Goal: Contribute content: Add original content to the website for others to see

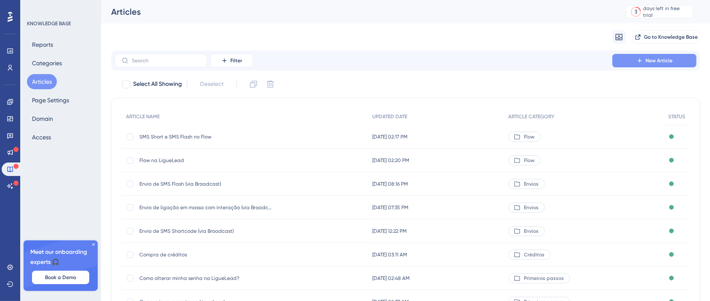
click at [672, 61] on span "New Article" at bounding box center [659, 60] width 27 height 7
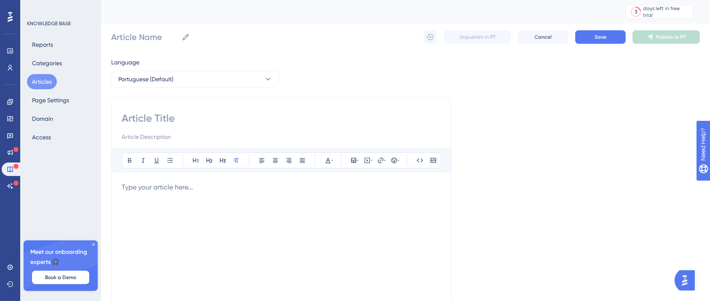
click at [196, 110] on div "Bold Italic Underline Bullet Point Heading 1 Heading 2 Heading 3 Normal Align L…" at bounding box center [281, 238] width 340 height 281
click at [202, 116] on input at bounding box center [281, 118] width 319 height 13
click at [227, 110] on div "Bold Italic Underline Bullet Point Heading 1 Heading 2 Heading 3 Normal Align L…" at bounding box center [281, 238] width 340 height 281
click at [229, 115] on input at bounding box center [281, 118] width 319 height 13
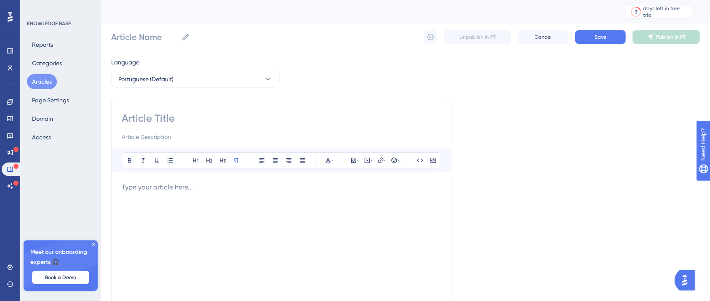
click at [186, 119] on input at bounding box center [281, 118] width 319 height 13
click at [181, 120] on input at bounding box center [281, 118] width 319 height 13
type input "Cas"
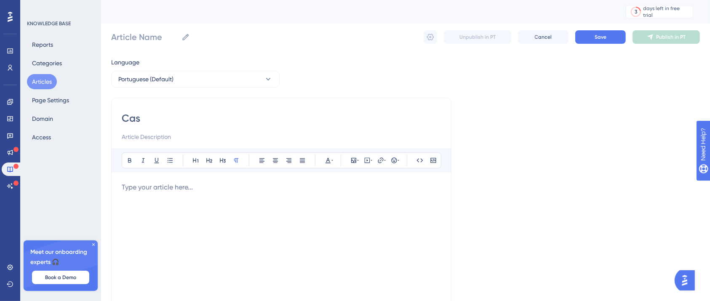
type input "Cas"
type input "Cadastro manual de leads"
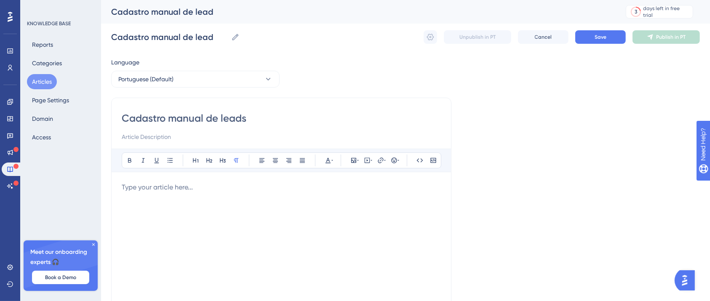
type input "Cadastro manual de leads"
click at [327, 199] on div at bounding box center [281, 274] width 319 height 185
click at [241, 175] on div "Bold Italic Underline Bullet Point Heading 1 Heading 2 Heading 3 Normal Align L…" at bounding box center [281, 258] width 319 height 219
click at [241, 181] on div "Bold Italic Underline Bullet Point Heading 1 Heading 2 Heading 3 Normal Align L…" at bounding box center [281, 258] width 319 height 219
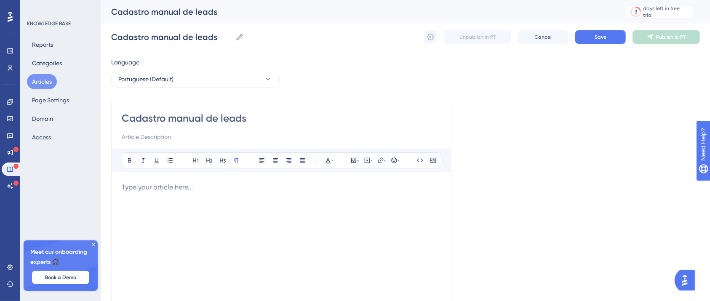
click at [241, 181] on div "Bold Italic Underline Bullet Point Heading 1 Heading 2 Heading 3 Normal Align L…" at bounding box center [281, 258] width 319 height 219
click at [243, 187] on p at bounding box center [281, 187] width 319 height 10
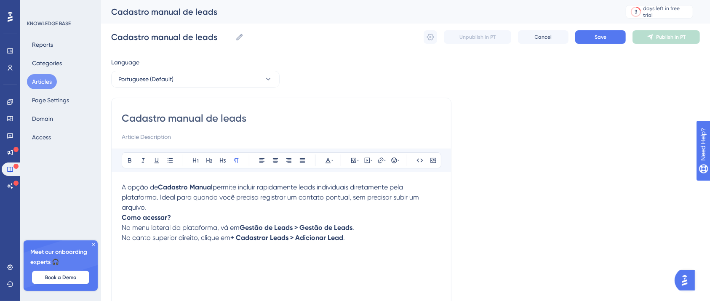
click at [235, 208] on p "A opção de Cadastro Manual permite incluir rapidamente leads individuais direta…" at bounding box center [281, 197] width 319 height 30
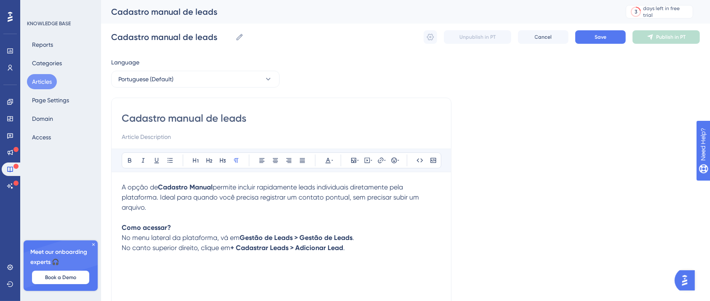
click at [386, 263] on p at bounding box center [281, 258] width 319 height 10
click at [382, 257] on p at bounding box center [281, 258] width 319 height 10
click at [376, 249] on p "Como acessar? No menu lateral da plataforma, vá em Gestão de Leads > Gestão de …" at bounding box center [281, 238] width 319 height 30
click at [232, 248] on strong "+ Cadastrar Leads > Adicionar Lead" at bounding box center [286, 248] width 113 height 8
click at [238, 250] on strong "+ Cadastrar Leads > Adicionar Lead" at bounding box center [286, 248] width 113 height 8
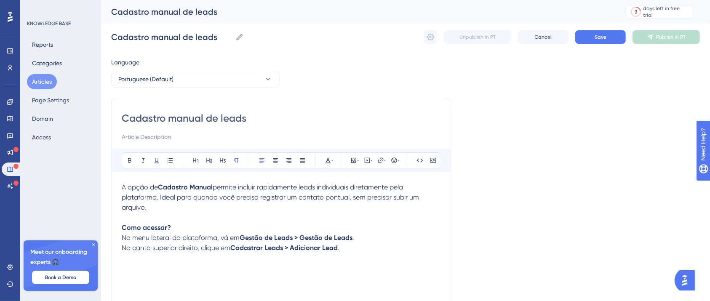
click at [315, 256] on p at bounding box center [281, 258] width 319 height 10
click at [156, 275] on p at bounding box center [281, 278] width 319 height 10
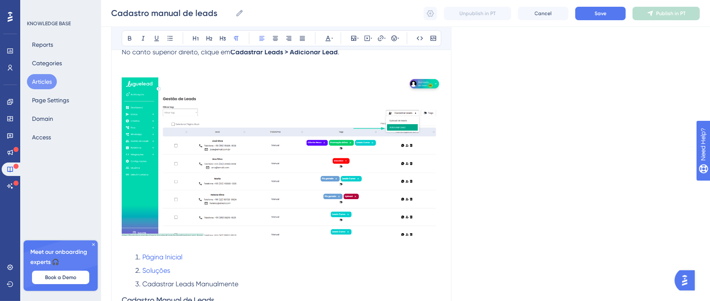
scroll to position [224, 0]
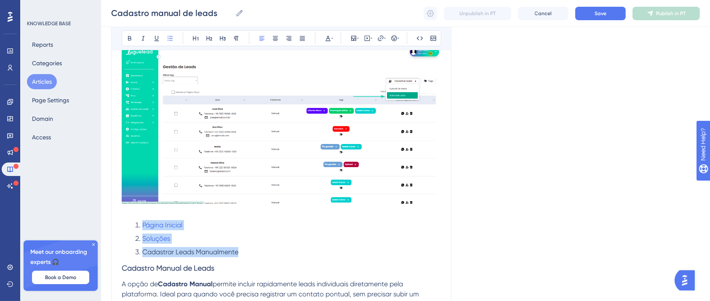
drag, startPoint x: 128, startPoint y: 222, endPoint x: 272, endPoint y: 252, distance: 146.4
click at [272, 252] on ol "Página Inicial Soluções Cadastrar Leads Manualmente" at bounding box center [281, 238] width 319 height 37
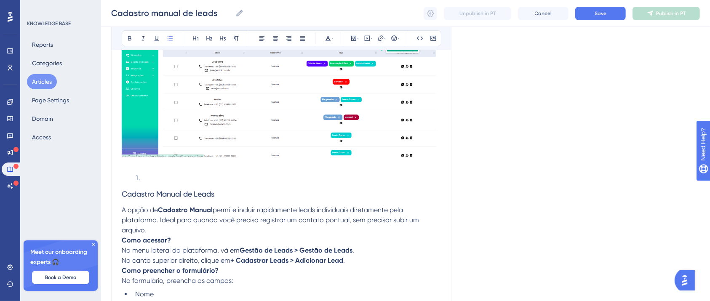
scroll to position [337, 0]
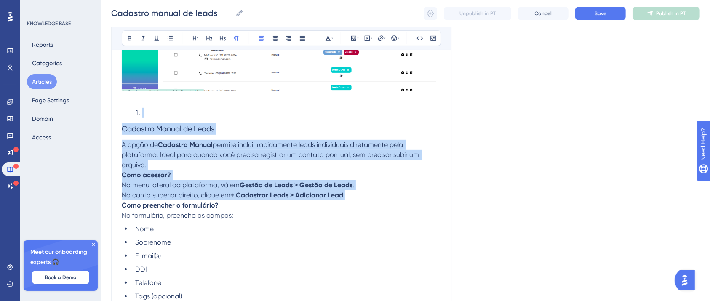
drag, startPoint x: 352, startPoint y: 197, endPoint x: 136, endPoint y: 117, distance: 230.4
click at [136, 117] on div "A opção de Cadastro Manual permite incluir rapidamente leads individuais direta…" at bounding box center [281, 77] width 319 height 470
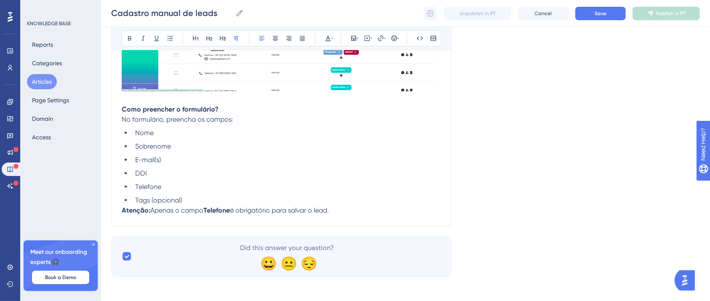
click at [374, 216] on p "Atenção: Apenas o campo Telefone é obrigatório para salvar o lead." at bounding box center [281, 211] width 319 height 10
click at [249, 201] on li "Tags (opcional)" at bounding box center [286, 200] width 309 height 10
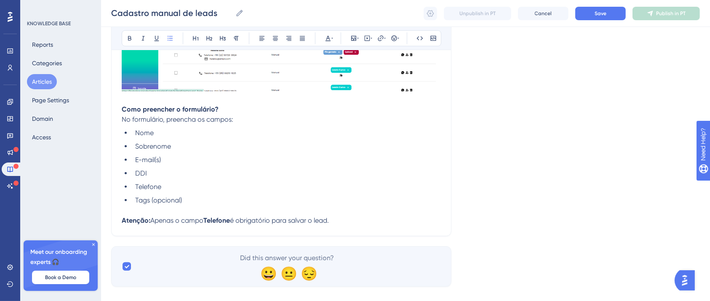
scroll to position [351, 0]
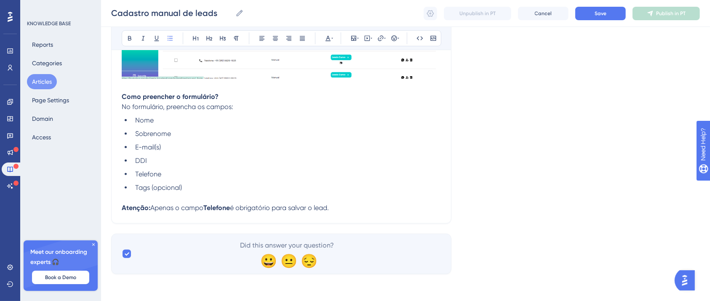
click at [347, 204] on p "Atenção: Apenas o campo Telefone é obrigatório para salvar o lead." at bounding box center [281, 208] width 319 height 10
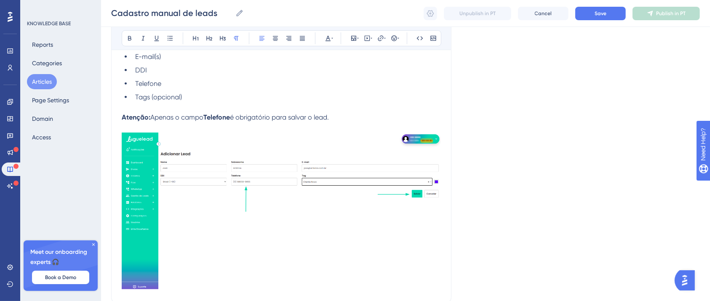
scroll to position [521, 0]
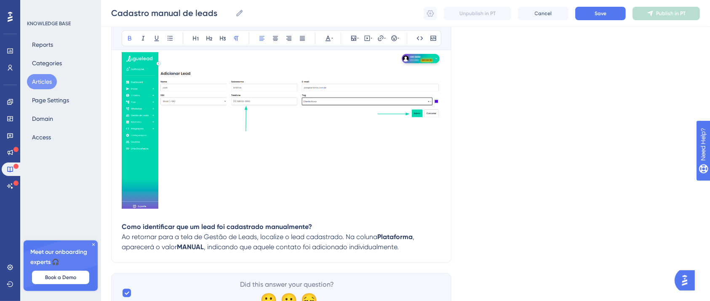
click at [327, 227] on p "​ Como identificar que um lead foi cadastrado manualmente? Ao retornar para a t…" at bounding box center [281, 237] width 319 height 30
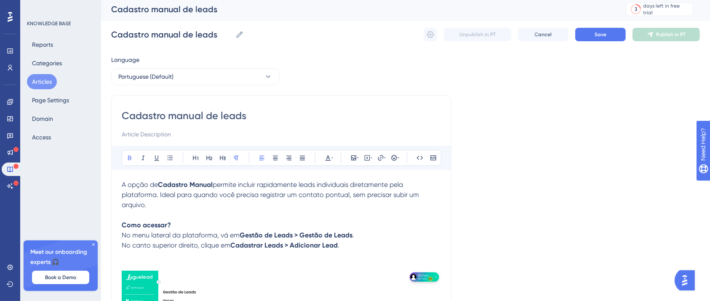
scroll to position [0, 0]
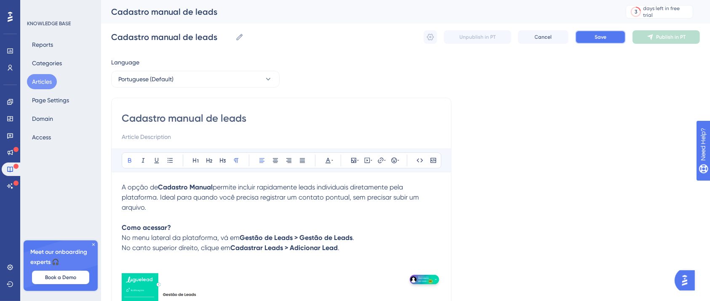
click at [588, 39] on button "Save" at bounding box center [600, 36] width 51 height 13
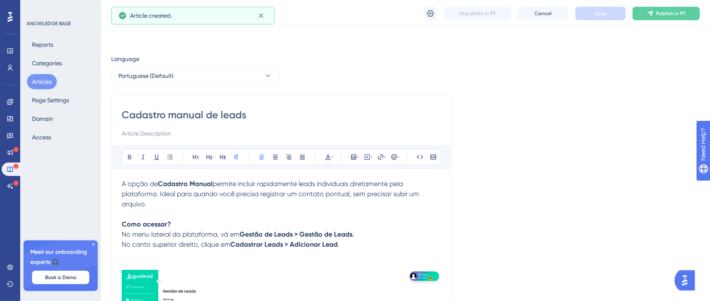
scroll to position [178, 0]
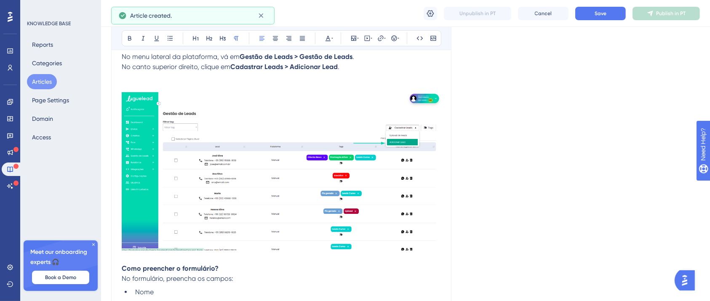
click at [627, 13] on div "Unpublish in PT Cancel Save Publish in PT" at bounding box center [562, 13] width 276 height 13
click at [615, 13] on button "Save" at bounding box center [600, 13] width 51 height 13
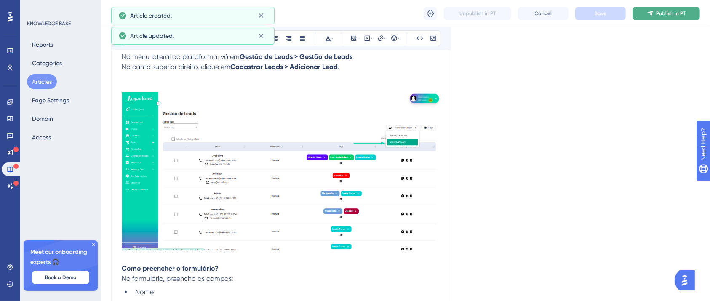
click at [650, 15] on icon at bounding box center [650, 13] width 7 height 7
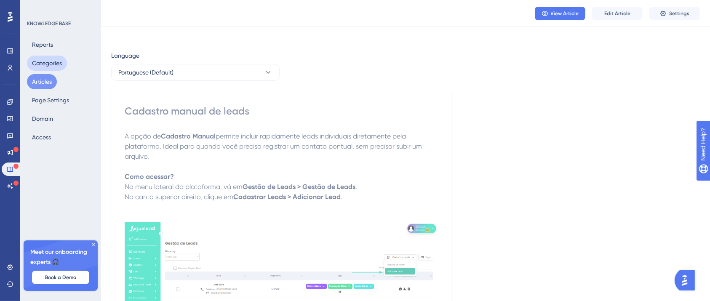
scroll to position [0, 0]
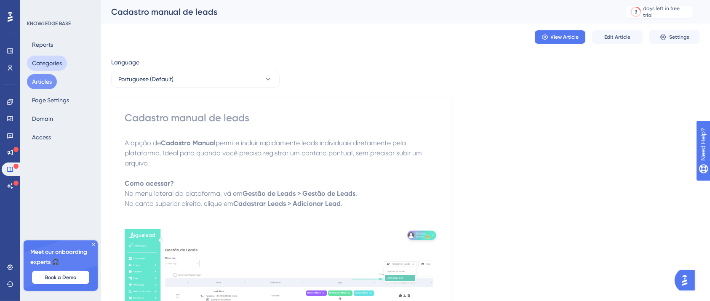
click at [42, 61] on button "Categories" at bounding box center [47, 63] width 40 height 15
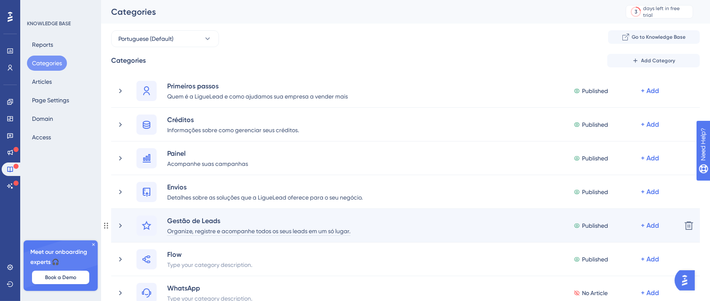
click at [187, 226] on div "Organize, registre e acompanhe todos os seus leads em um só lugar." at bounding box center [259, 231] width 184 height 10
click at [187, 222] on div "Gestão de Leads" at bounding box center [259, 221] width 184 height 10
click at [649, 96] on div "+ Add" at bounding box center [650, 91] width 18 height 10
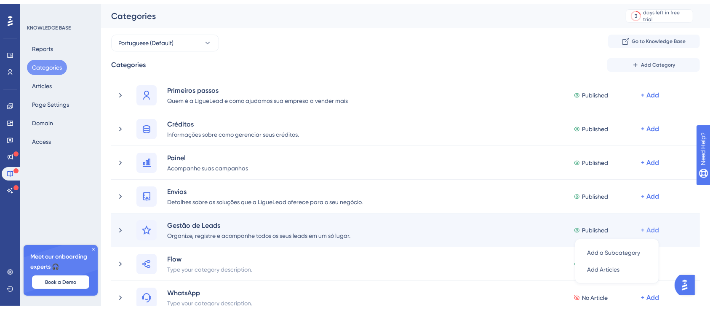
scroll to position [106, 0]
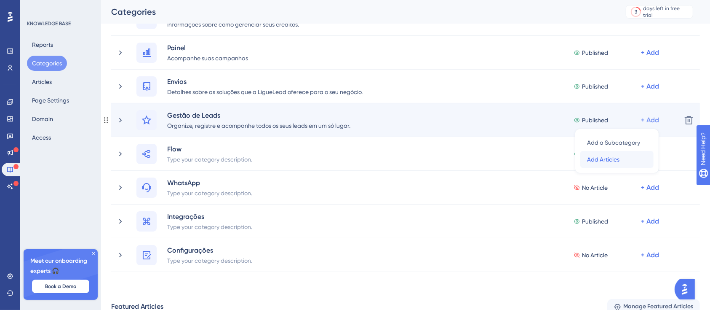
click at [614, 164] on div "Add Articles Add Articles" at bounding box center [617, 159] width 60 height 17
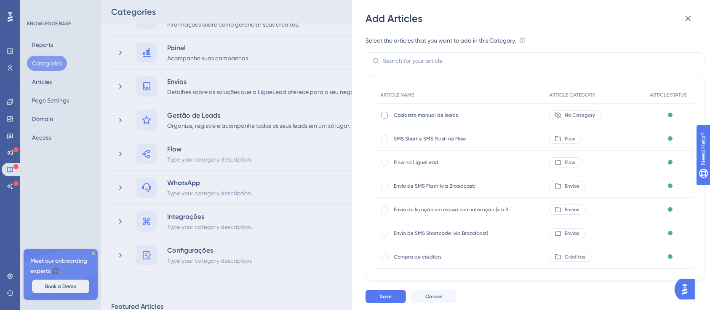
click at [386, 117] on div at bounding box center [384, 115] width 7 height 7
checkbox input "true"
click at [392, 291] on button "Save" at bounding box center [386, 295] width 40 height 13
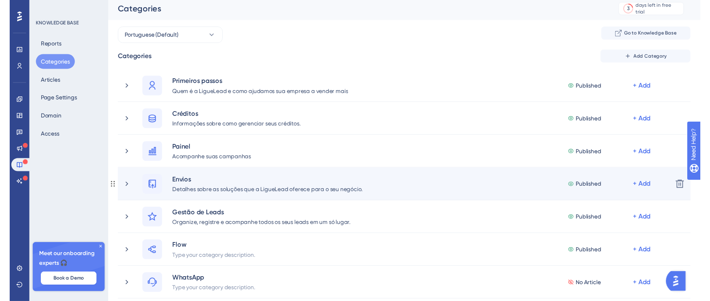
scroll to position [0, 0]
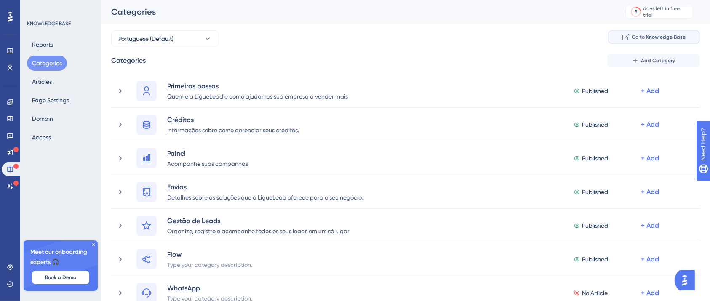
click at [671, 36] on span "Go to Knowledge Base" at bounding box center [659, 37] width 54 height 7
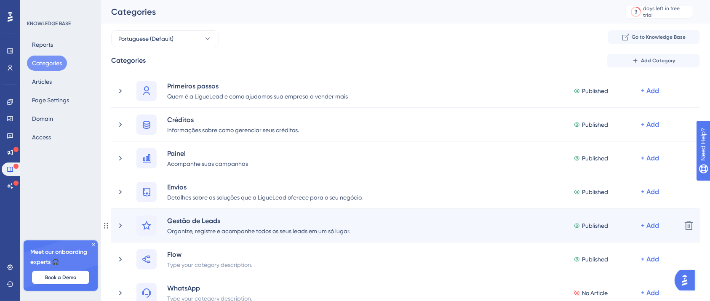
click at [126, 223] on div "Gestão de Leads Organize, registre e acompanhe todos os seus leads em um só lug…" at bounding box center [395, 226] width 558 height 20
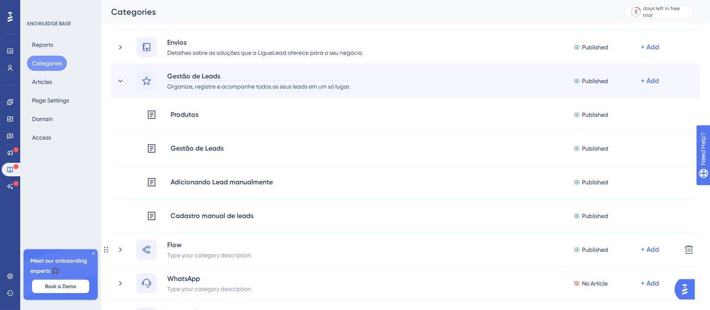
scroll to position [168, 0]
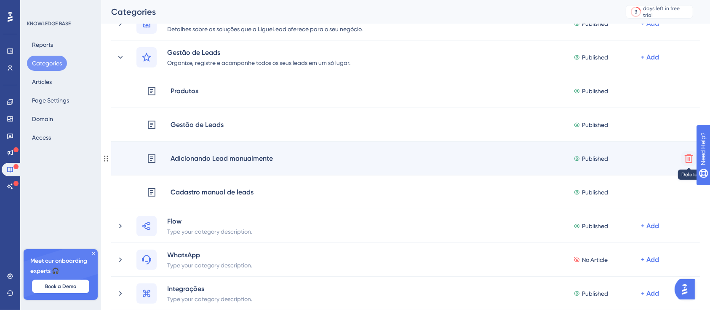
click at [691, 157] on icon at bounding box center [689, 158] width 10 height 10
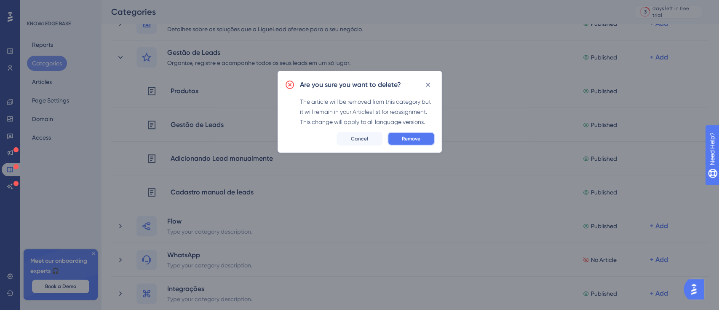
click at [426, 140] on button "Remove" at bounding box center [410, 138] width 47 height 13
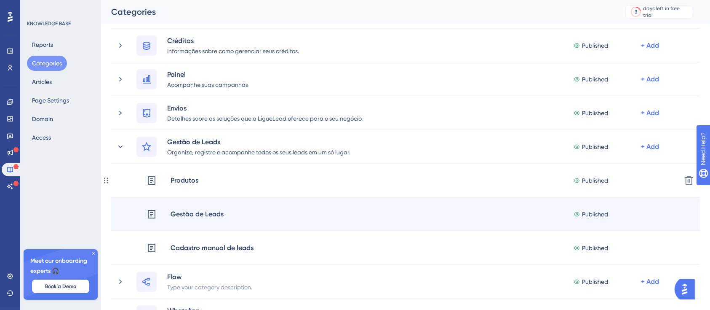
scroll to position [56, 0]
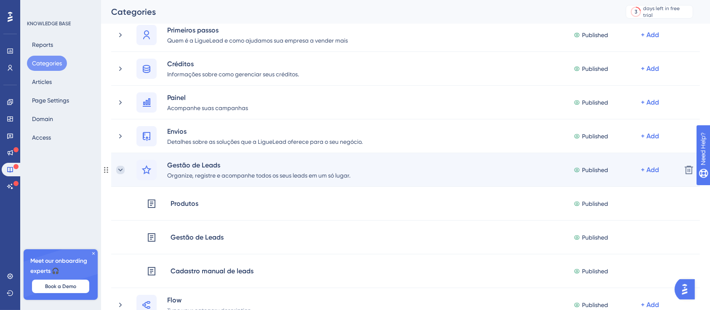
click at [118, 168] on icon at bounding box center [120, 169] width 5 height 3
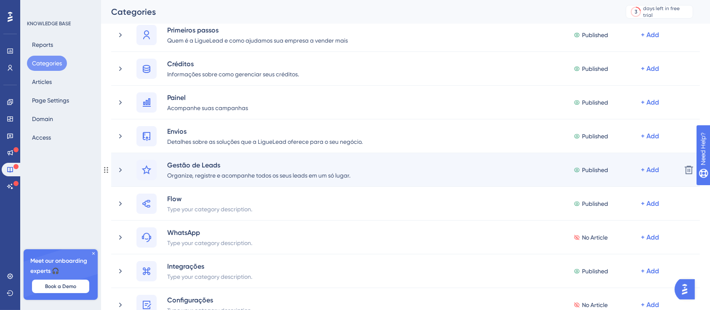
click at [118, 164] on div "Gestão de Leads Organize, registre e acompanhe todos os seus leads em um só lug…" at bounding box center [395, 170] width 558 height 20
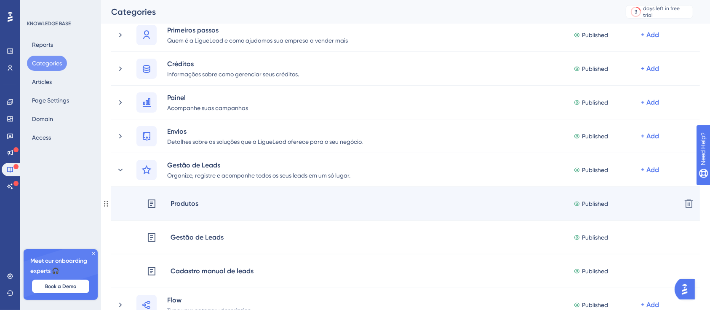
click at [182, 206] on div "Produtos" at bounding box center [184, 203] width 29 height 11
click at [182, 203] on div "Produtos" at bounding box center [184, 203] width 29 height 11
click at [230, 201] on div "Produtos Published + Add" at bounding box center [411, 203] width 528 height 11
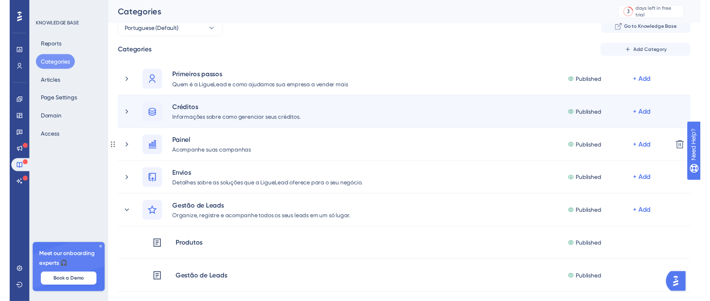
scroll to position [0, 0]
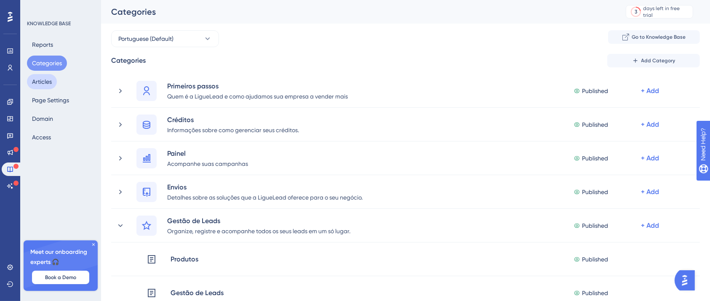
click at [55, 81] on button "Articles" at bounding box center [42, 81] width 30 height 15
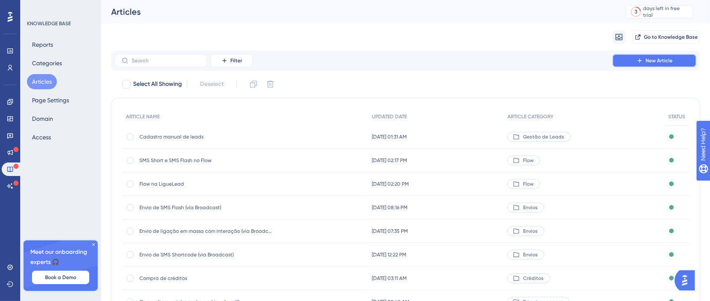
click at [659, 64] on span "New Article" at bounding box center [659, 60] width 27 height 7
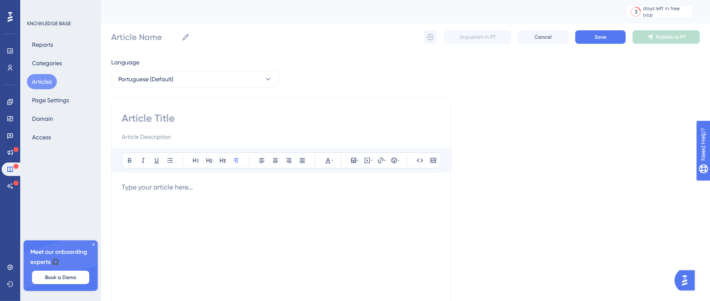
click at [204, 118] on input at bounding box center [281, 118] width 319 height 13
paste input "Melhores práticas para escrever mensagens SMS Flash"
type input "Melhores práticas para escrever mensagens SMS Flash"
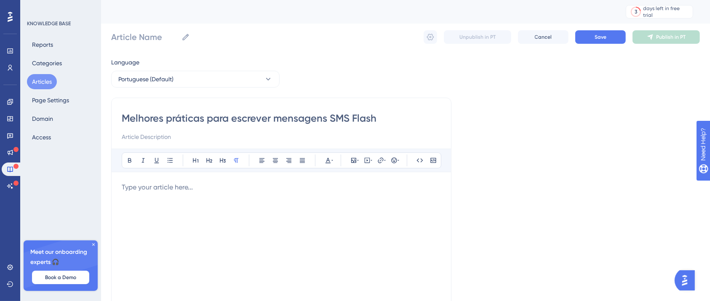
type input "Melhores práticas para escrever mensagens SMS Flash"
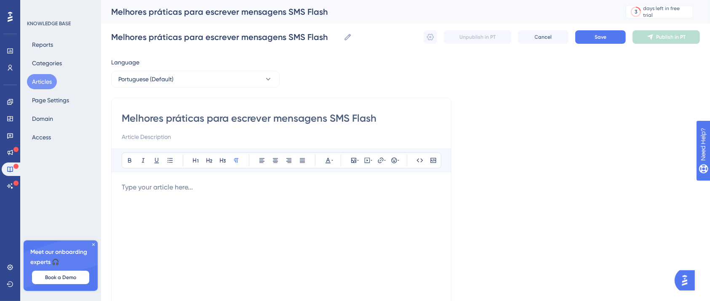
type input "Melhores práticas para escrever mensagens SMS Flash"
click at [249, 232] on div at bounding box center [281, 274] width 319 height 185
click at [214, 200] on div at bounding box center [281, 274] width 319 height 185
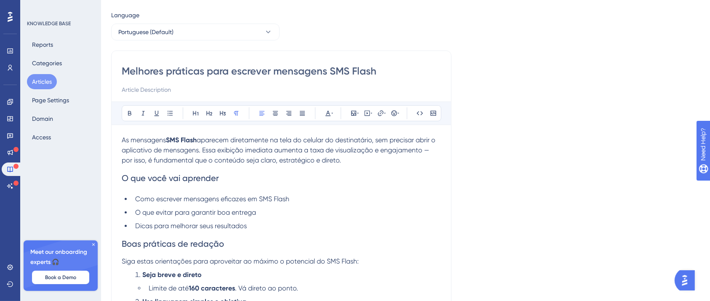
scroll to position [112, 0]
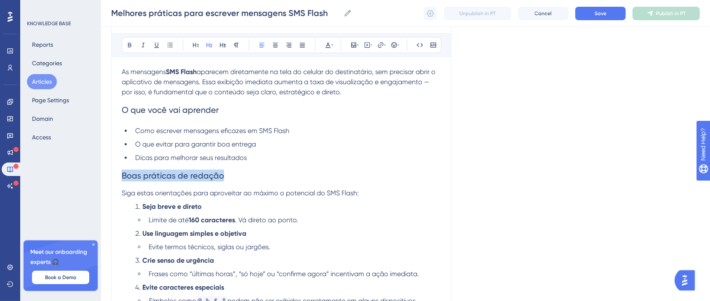
drag, startPoint x: 245, startPoint y: 179, endPoint x: 151, endPoint y: 101, distance: 121.8
click at [101, 177] on div "Performance Users Engagement Widgets Feedback Product Updates Knowledge Base AI…" at bounding box center [405, 184] width 609 height 592
click at [121, 41] on div "Bold Italic Underline Bullet Point Heading 1 Heading 2 Heading 3 Normal Align L…" at bounding box center [281, 45] width 339 height 24
click at [126, 42] on button at bounding box center [130, 45] width 12 height 12
drag, startPoint x: 230, startPoint y: 110, endPoint x: 124, endPoint y: 112, distance: 106.1
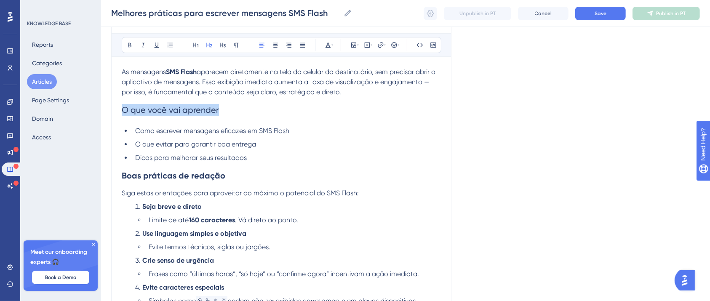
click at [124, 112] on h2 "O que você vai aprender" at bounding box center [281, 109] width 319 height 25
click at [129, 46] on icon at bounding box center [129, 45] width 3 height 5
click at [310, 193] on span "Siga estas orientações para aproveitar ao máximo o potencial do SMS Flash:" at bounding box center [240, 193] width 237 height 8
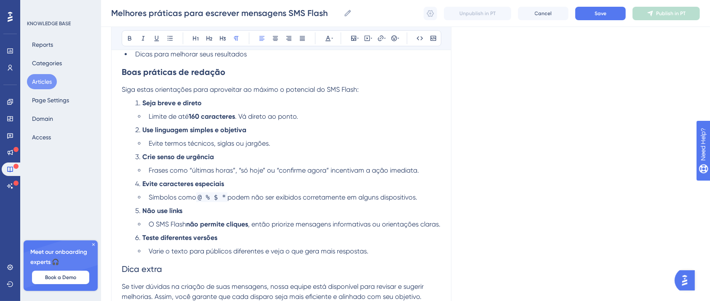
scroll to position [224, 0]
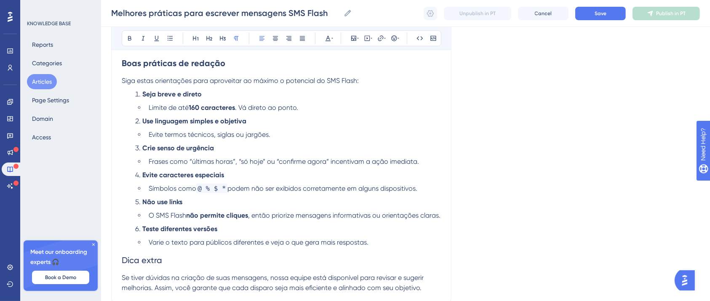
click at [324, 94] on li "Seja breve e direto" at bounding box center [286, 94] width 309 height 10
click at [367, 80] on p "Siga estas orientações para aproveitar ao máximo o potencial do SMS Flash:" at bounding box center [281, 81] width 319 height 10
click at [251, 123] on li "Use linguagem simples e objetiva" at bounding box center [286, 121] width 309 height 10
click at [321, 112] on li "Limite de até 160 caracteres . Vá direto ao ponto." at bounding box center [293, 108] width 296 height 10
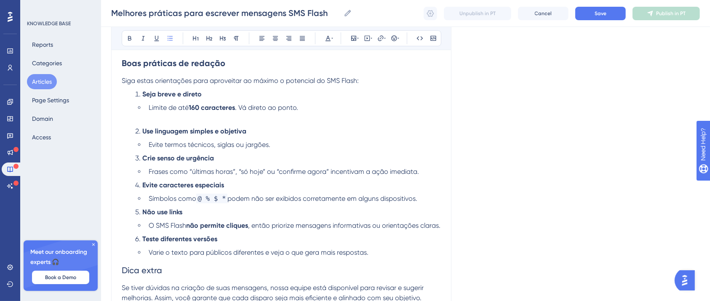
click at [284, 134] on li "Use linguagem simples e objetiva" at bounding box center [286, 131] width 309 height 10
click at [283, 160] on li "Crie senso de urgência" at bounding box center [286, 158] width 309 height 10
click at [283, 149] on li "Evite termos técnicos, siglas ou jargões." at bounding box center [293, 145] width 296 height 10
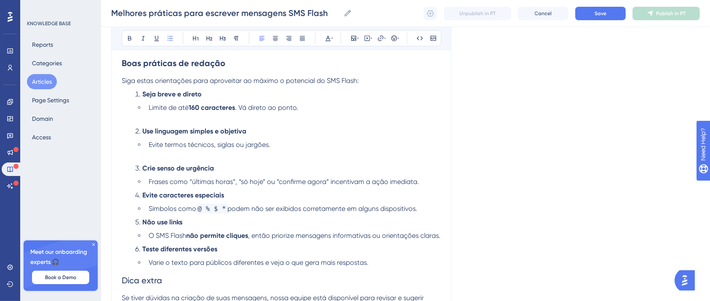
click at [430, 187] on li "Frases como “últimas horas”, “só hoje” ou “confirme agora” incentivam a ação im…" at bounding box center [293, 182] width 296 height 10
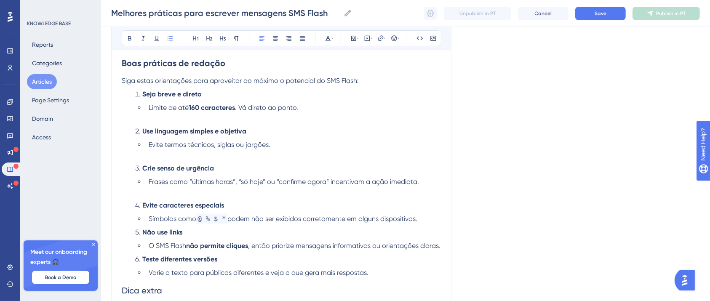
click at [422, 219] on li "Símbolos como @ % $ * podem não ser exibidos corretamente em alguns dispositivo…" at bounding box center [293, 219] width 296 height 10
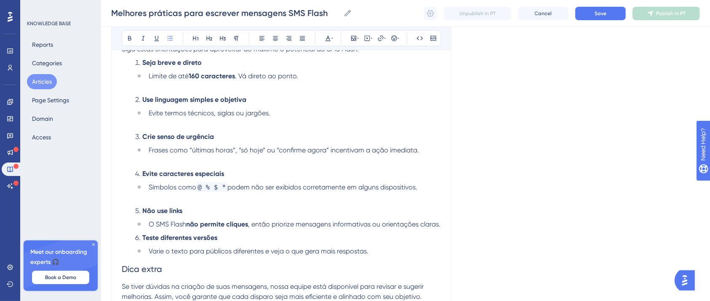
scroll to position [281, 0]
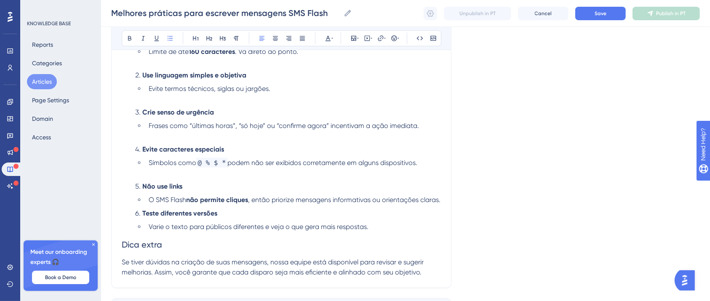
click at [428, 203] on li "O SMS Flash não permite cliques , então priorize mensagens informativas ou orie…" at bounding box center [293, 200] width 296 height 10
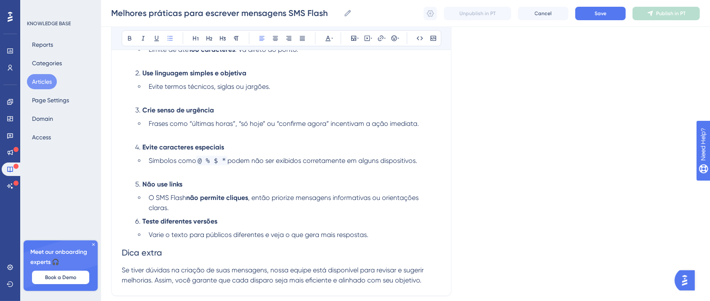
scroll to position [337, 0]
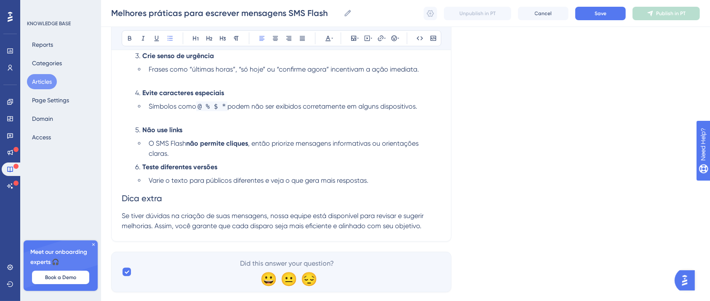
click at [202, 159] on li "O SMS Flash não permite cliques , então priorize mensagens informativas ou orie…" at bounding box center [293, 149] width 296 height 20
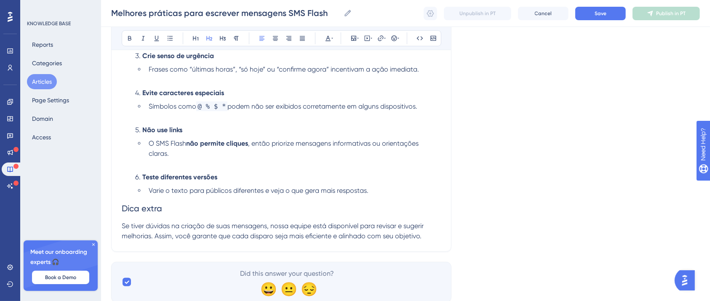
click at [395, 199] on h2 "Dica extra" at bounding box center [281, 208] width 319 height 25
drag, startPoint x: 173, startPoint y: 215, endPoint x: 104, endPoint y: 214, distance: 68.3
click at [128, 32] on button at bounding box center [130, 38] width 12 height 12
click at [261, 235] on p "Se tiver dúvidas na criação de suas mensagens, nossa equipe está disponível par…" at bounding box center [281, 231] width 319 height 20
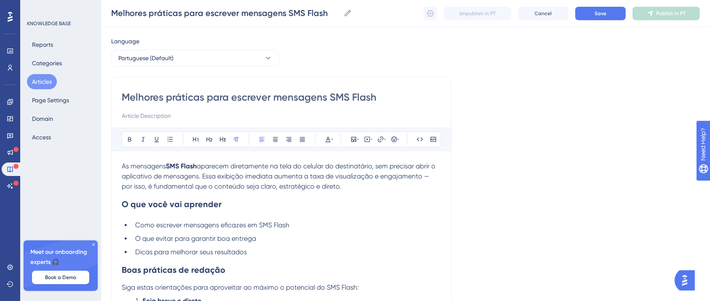
scroll to position [0, 0]
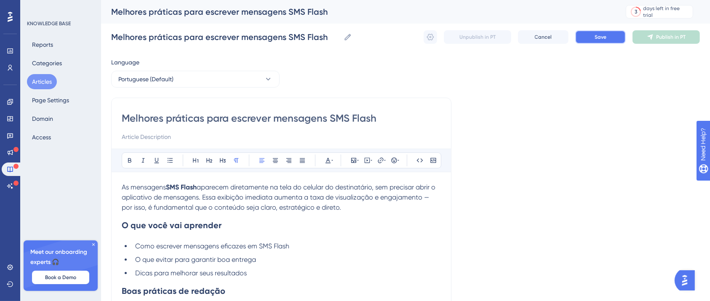
click at [601, 40] on span "Save" at bounding box center [601, 37] width 12 height 7
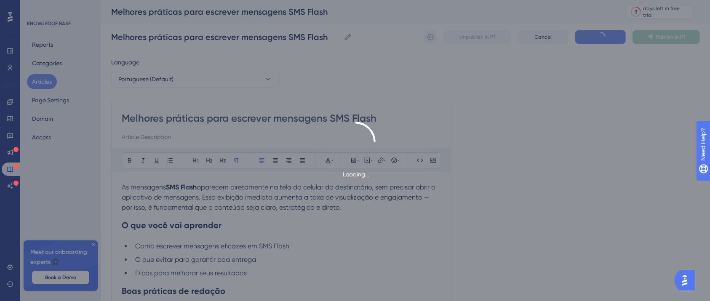
scroll to position [274, 0]
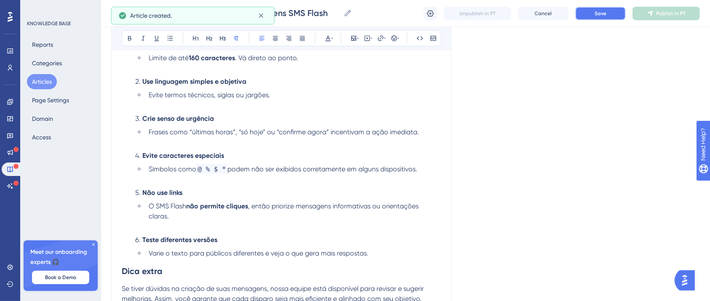
click at [614, 13] on button "Save" at bounding box center [600, 13] width 51 height 13
click at [647, 14] on button "Publish in PT" at bounding box center [666, 13] width 67 height 13
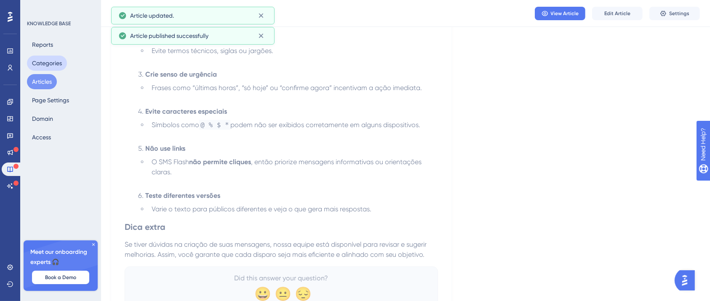
click at [56, 64] on button "Categories" at bounding box center [47, 63] width 40 height 15
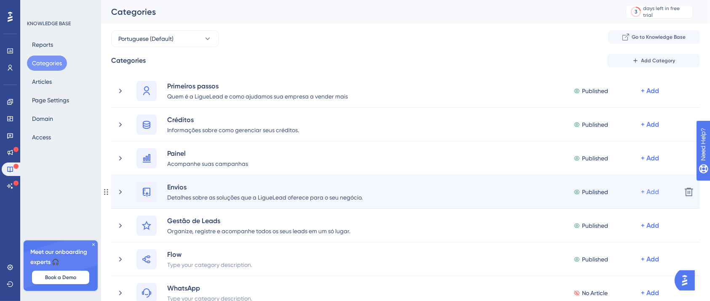
click at [643, 96] on div "+ Add" at bounding box center [650, 91] width 18 height 10
click at [605, 232] on span "Add Articles" at bounding box center [603, 231] width 32 height 10
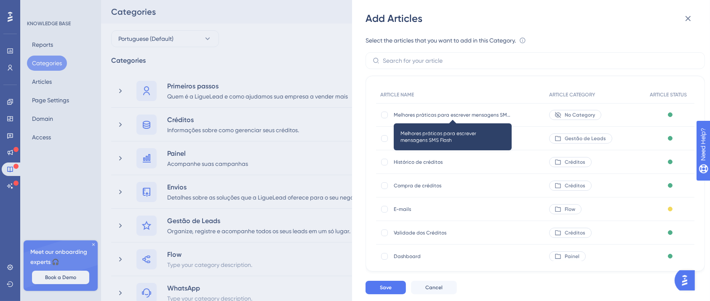
click at [451, 114] on span "Melhores práticas para escrever mensagens SMS Flash" at bounding box center [453, 115] width 118 height 7
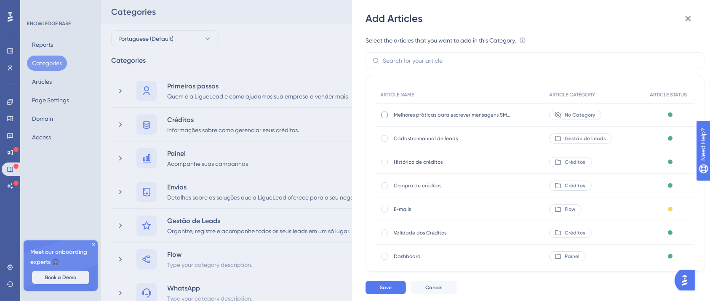
click at [387, 116] on div at bounding box center [384, 115] width 7 height 7
checkbox input "true"
click at [391, 293] on button "Save" at bounding box center [386, 287] width 40 height 13
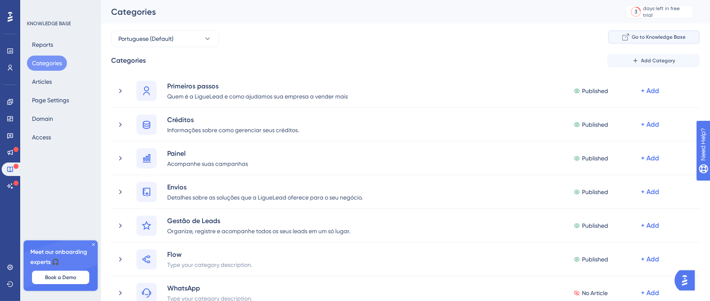
click at [624, 34] on icon at bounding box center [625, 37] width 7 height 7
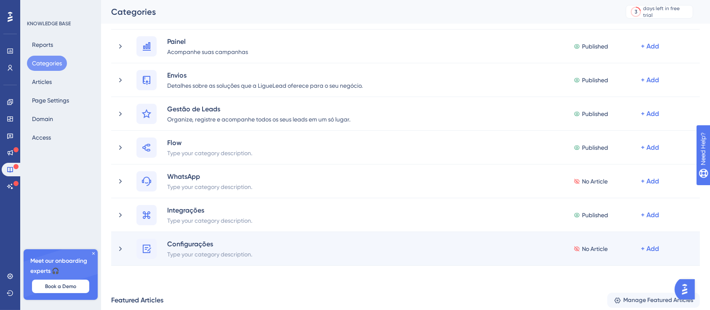
scroll to position [290, 0]
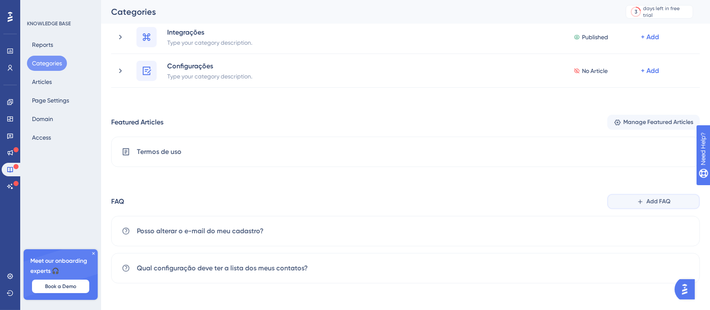
click at [685, 197] on button "Add FAQ" at bounding box center [653, 201] width 93 height 15
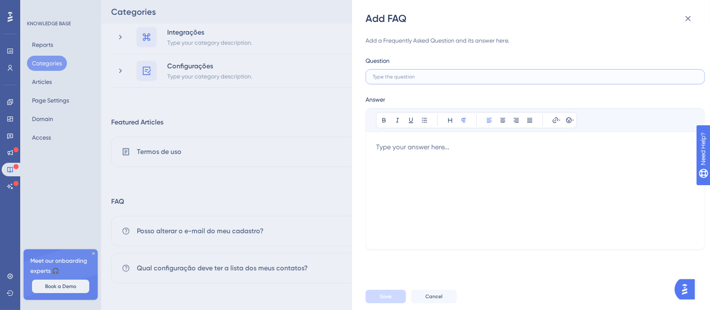
click at [457, 75] on input "text" at bounding box center [535, 77] width 325 height 6
paste input "​​É possível fazer campanhas de teste com SMS Flash para pequenos grupos de con…"
click at [488, 188] on div at bounding box center [535, 190] width 318 height 97
click at [398, 161] on div at bounding box center [535, 190] width 318 height 97
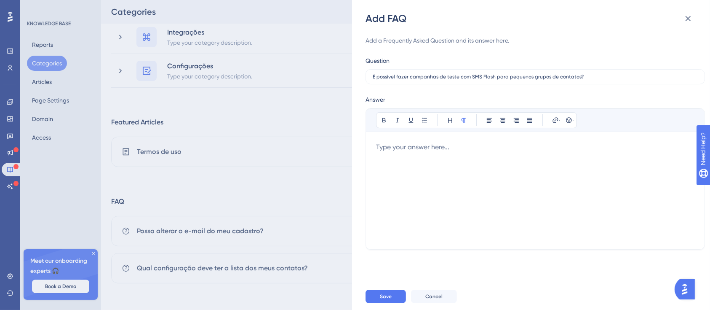
click at [398, 161] on div at bounding box center [535, 190] width 318 height 97
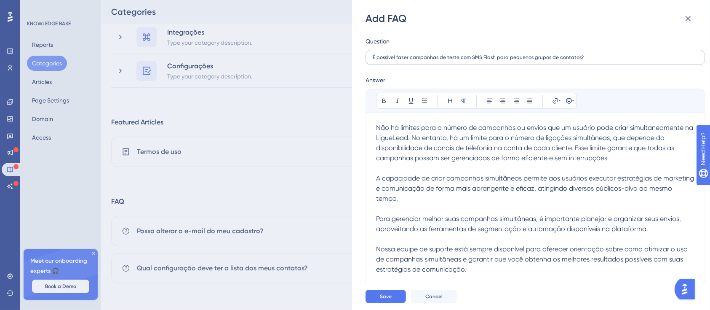
click at [484, 51] on label "​​É possível fazer campanhas de teste com SMS Flash para pequenos grupos de con…" at bounding box center [535, 57] width 339 height 15
click at [484, 54] on input "​​É possível fazer campanhas de teste com SMS Flash para pequenos grupos de con…" at bounding box center [535, 57] width 325 height 6
click at [484, 51] on label "​​É possível fazer campanhas de teste com SMS Flash para pequenos grupos de con…" at bounding box center [535, 57] width 339 height 15
click at [484, 54] on input "​​É possível fazer campanhas de teste com SMS Flash para pequenos grupos de con…" at bounding box center [535, 57] width 325 height 6
click at [484, 51] on label "​​É possível fazer campanhas de teste com SMS Flash para pequenos grupos de con…" at bounding box center [535, 57] width 339 height 15
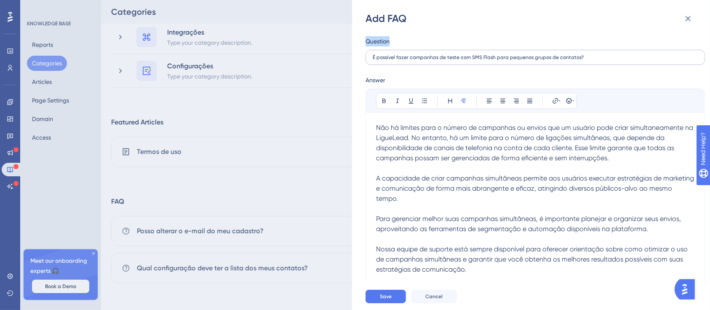
click at [484, 54] on input "​​É possível fazer campanhas de teste com SMS Flash para pequenos grupos de con…" at bounding box center [535, 57] width 325 height 6
click at [489, 59] on input "​​É possível fazer campanhas de teste com SMS Flash para pequenos grupos de con…" at bounding box center [535, 57] width 325 height 6
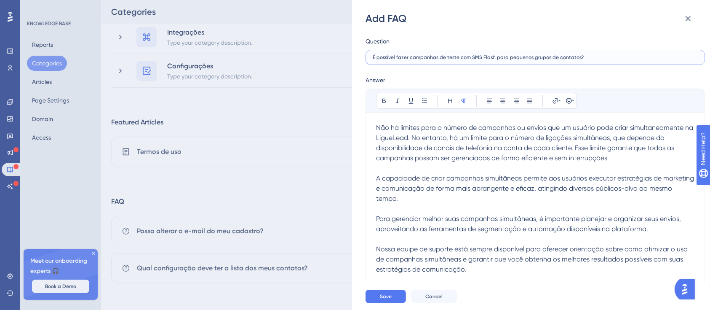
paste input "Há algum limite no número de campanhas que um usuário pode criar simultaneamente"
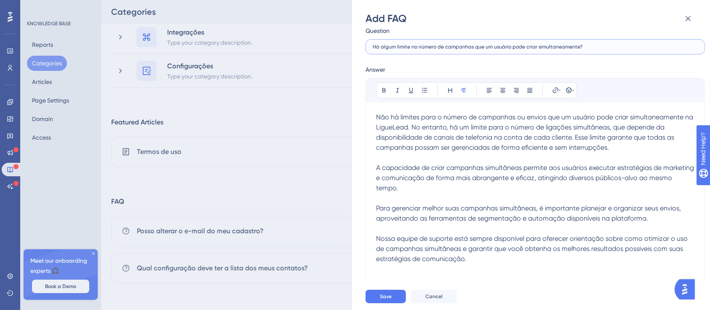
scroll to position [31, 0]
type input "​​Há algum limite no número de campanhas que um usuário pode criar simultaneame…"
click at [396, 291] on button "Save" at bounding box center [386, 295] width 40 height 13
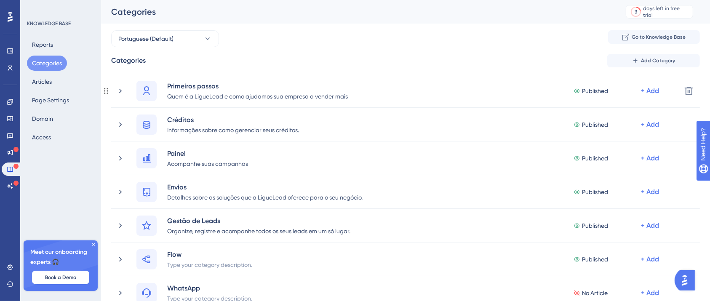
scroll to position [0, 0]
click at [680, 61] on button "Add Category" at bounding box center [653, 60] width 93 height 13
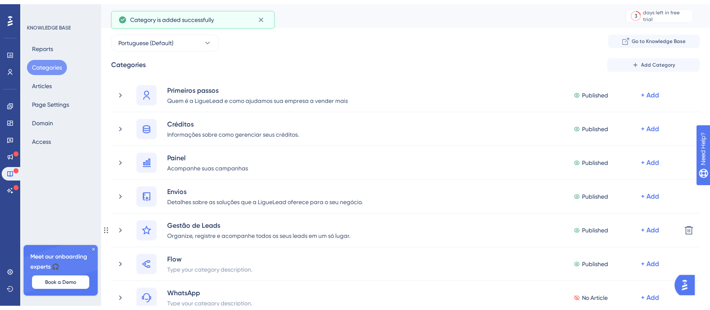
scroll to position [210, 0]
